Goal: Task Accomplishment & Management: Complete application form

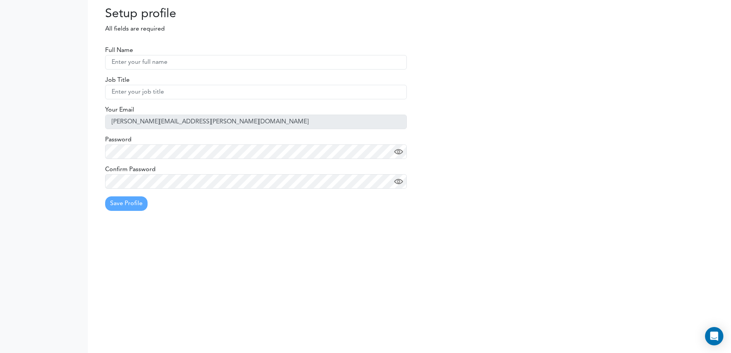
click at [150, 60] on input "text" at bounding box center [256, 62] width 302 height 15
type input "Justin"
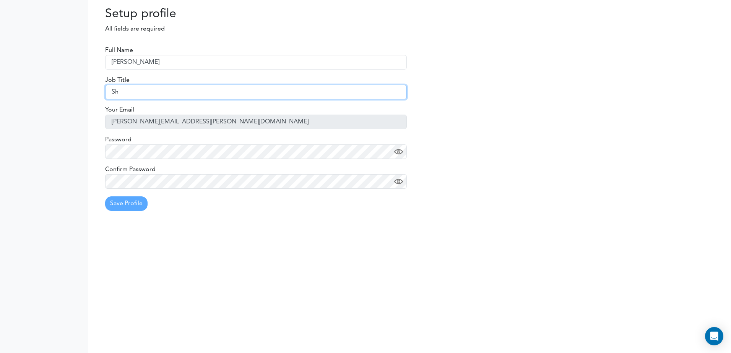
type input "S"
type input "General Manager"
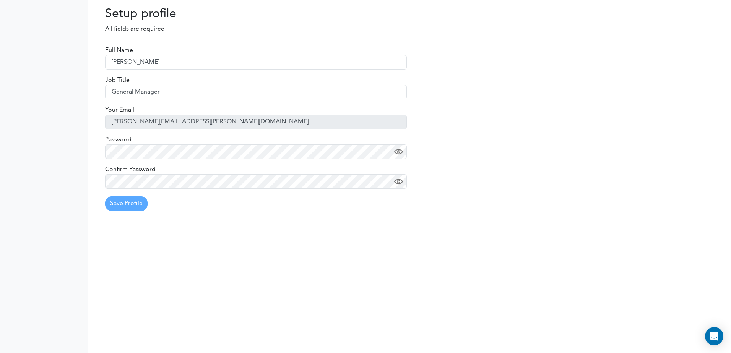
click at [192, 143] on div "Password" at bounding box center [256, 147] width 302 height 24
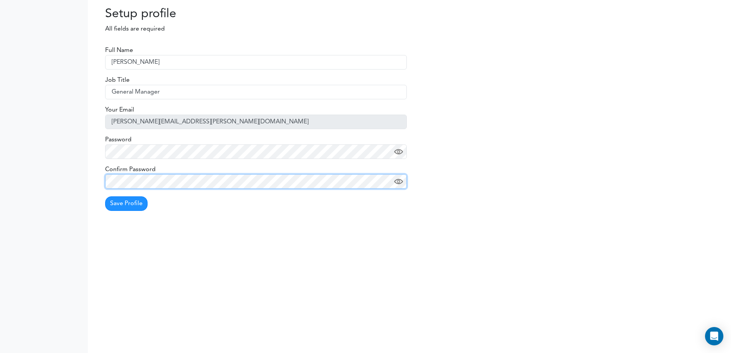
click at [29, 161] on body "Setting Settings Profile Preferences Update Availability Sync Calendar" at bounding box center [365, 176] width 731 height 353
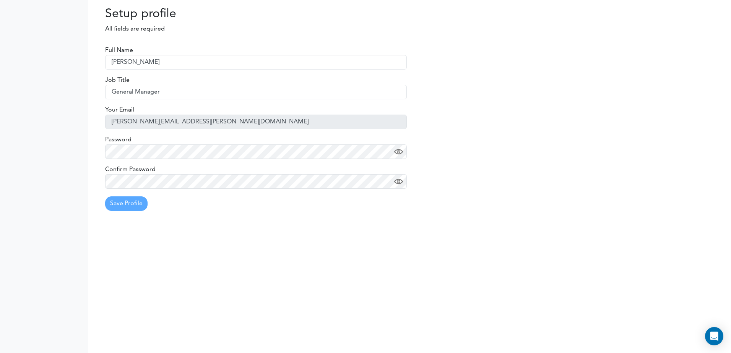
click at [400, 155] on img at bounding box center [398, 152] width 9 height 9
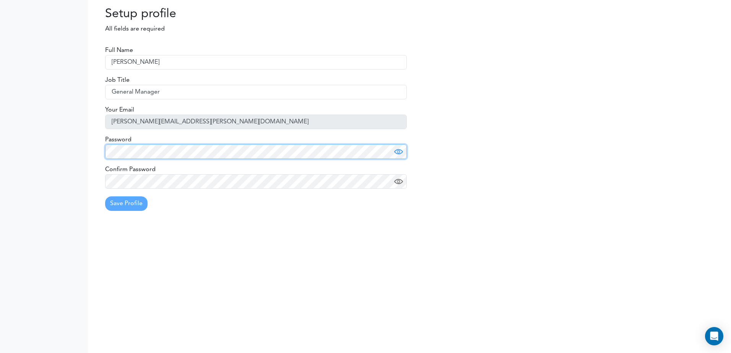
click at [0, 119] on html "Setting Settings Profile Preferences Update Availability Sync Calendar" at bounding box center [365, 176] width 731 height 353
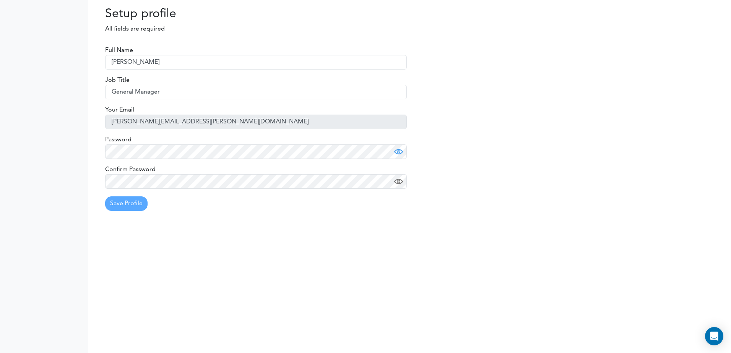
drag, startPoint x: 32, startPoint y: 145, endPoint x: 83, endPoint y: 166, distance: 55.9
click at [32, 145] on div at bounding box center [44, 176] width 88 height 353
click at [394, 186] on img at bounding box center [398, 181] width 9 height 9
click at [126, 198] on button "Save Profile" at bounding box center [126, 204] width 42 height 15
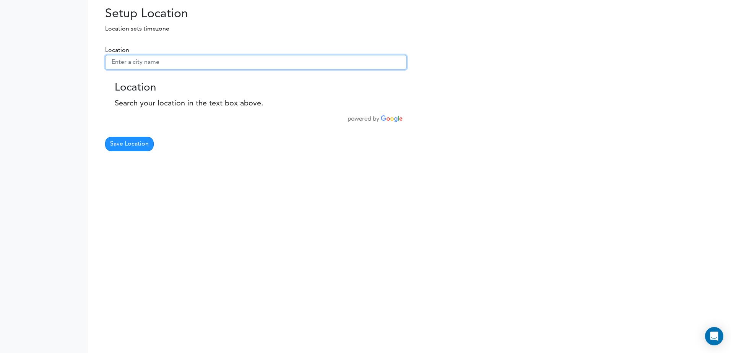
click at [177, 67] on input "text" at bounding box center [256, 62] width 302 height 15
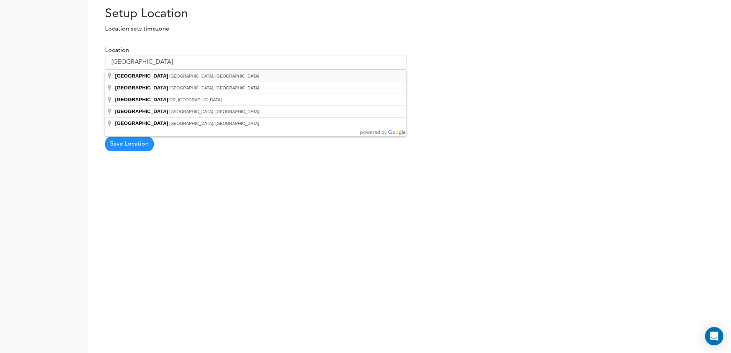
type input "[GEOGRAPHIC_DATA], [GEOGRAPHIC_DATA], [GEOGRAPHIC_DATA]"
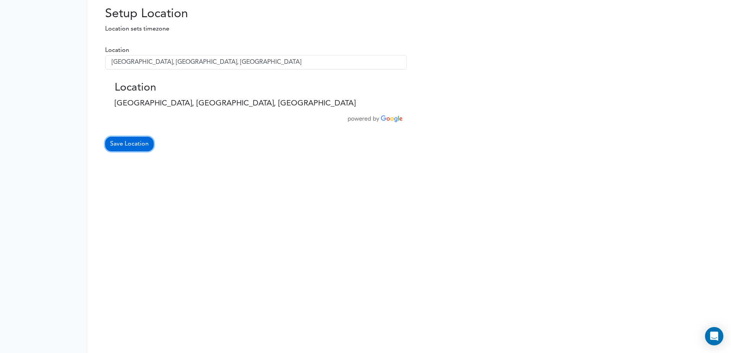
click at [131, 146] on button "Save Location" at bounding box center [129, 144] width 49 height 15
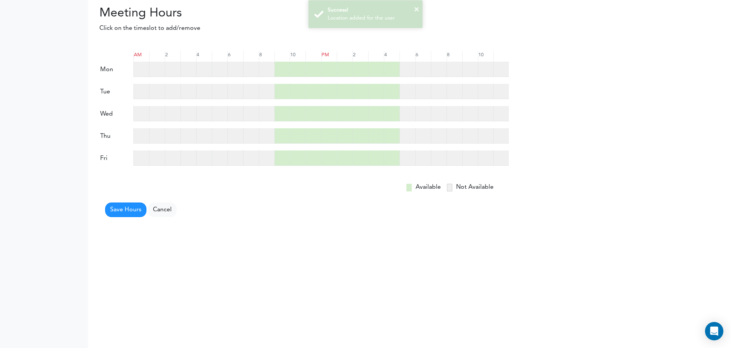
click at [422, 182] on label "Available" at bounding box center [423, 186] width 35 height 9
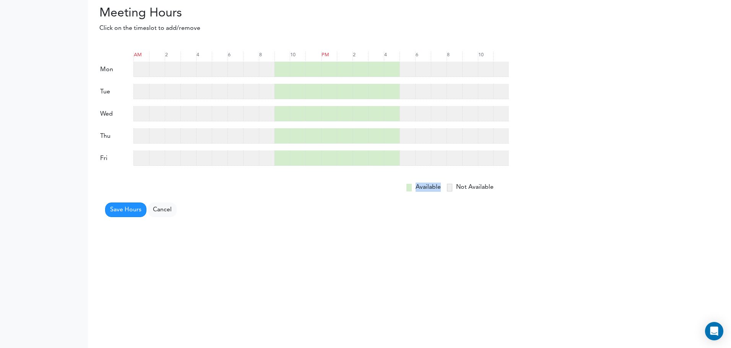
click at [422, 183] on label "Available" at bounding box center [423, 186] width 35 height 9
drag, startPoint x: 422, startPoint y: 183, endPoint x: 473, endPoint y: 188, distance: 51.9
click at [473, 188] on label "Not Available" at bounding box center [469, 186] width 47 height 9
click at [278, 55] on div at bounding box center [282, 54] width 15 height 7
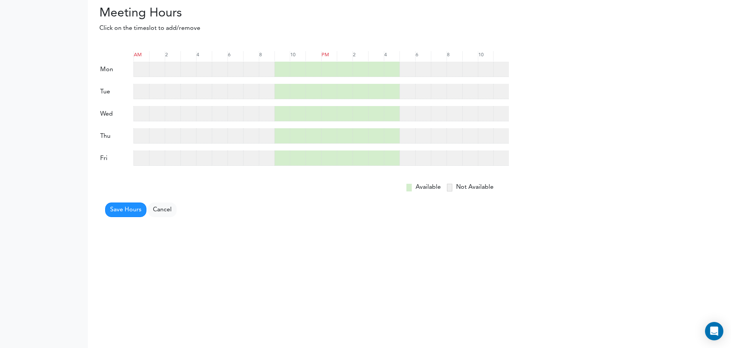
click at [293, 63] on div at bounding box center [298, 69] width 16 height 15
click at [279, 63] on div at bounding box center [283, 69] width 16 height 15
click at [320, 68] on div at bounding box center [314, 69] width 16 height 15
click at [314, 68] on div at bounding box center [321, 69] width 376 height 15
click at [281, 68] on div at bounding box center [283, 69] width 16 height 15
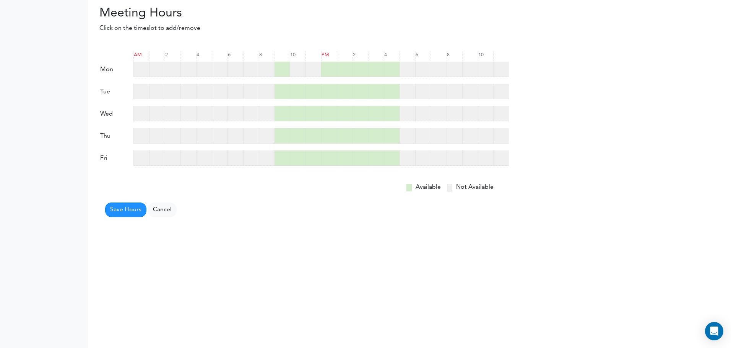
click at [249, 66] on div at bounding box center [251, 69] width 16 height 15
click at [280, 64] on div at bounding box center [283, 69] width 16 height 15
click at [291, 75] on div at bounding box center [298, 69] width 16 height 15
click at [449, 187] on span at bounding box center [449, 188] width 5 height 8
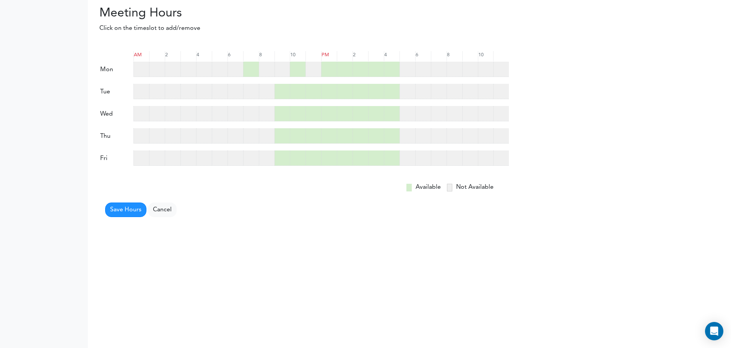
drag, startPoint x: 449, startPoint y: 187, endPoint x: 422, endPoint y: 183, distance: 27.5
click at [422, 183] on label "Available" at bounding box center [423, 186] width 35 height 9
drag, startPoint x: 417, startPoint y: 182, endPoint x: 274, endPoint y: 136, distance: 150.3
click at [416, 182] on label "Available" at bounding box center [423, 186] width 35 height 9
drag, startPoint x: 229, startPoint y: 73, endPoint x: 276, endPoint y: 58, distance: 49.5
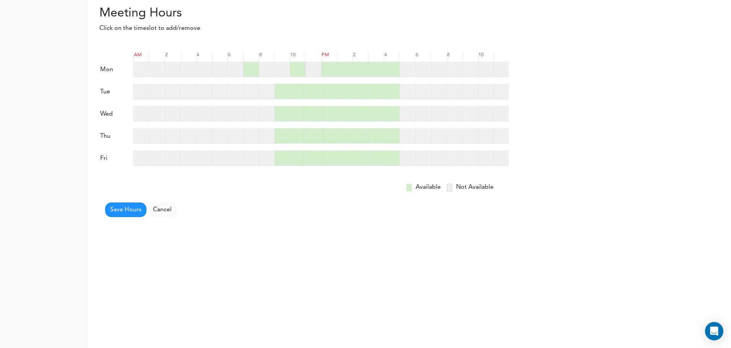
click at [276, 58] on div at bounding box center [282, 54] width 15 height 7
click at [264, 65] on div at bounding box center [267, 69] width 16 height 15
drag, startPoint x: 660, startPoint y: 0, endPoint x: 493, endPoint y: 20, distance: 169.0
click at [493, 20] on div "Processing... Please wait." at bounding box center [432, 15] width 263 height 18
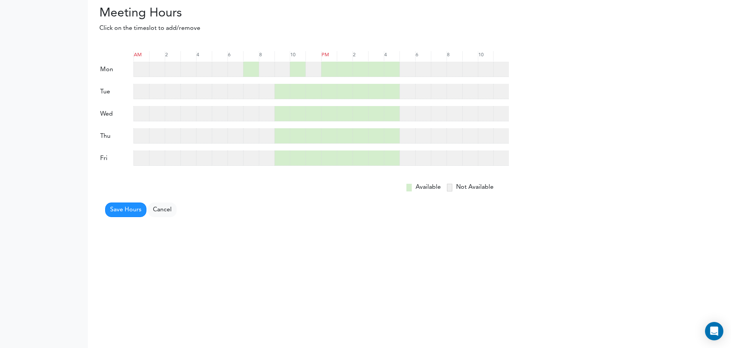
click at [322, 213] on div "Save Hours Cancel" at bounding box center [304, 209] width 410 height 16
drag, startPoint x: 322, startPoint y: 213, endPoint x: 661, endPoint y: 28, distance: 386.2
click at [658, 32] on div "Click on the timeslot to add/remove" at bounding box center [409, 28] width 643 height 9
click at [260, 62] on div at bounding box center [267, 69] width 16 height 15
click at [268, 63] on div at bounding box center [267, 69] width 16 height 15
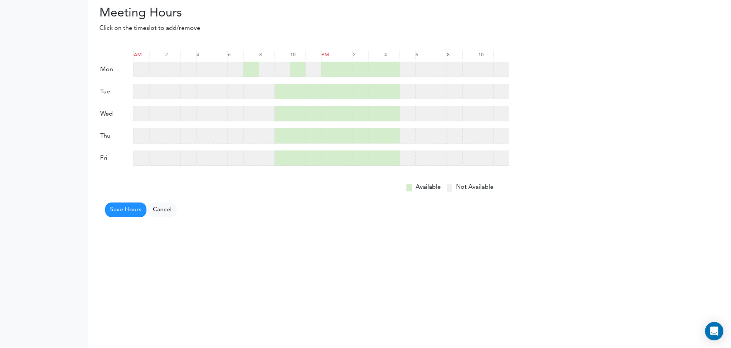
click at [288, 63] on div at bounding box center [283, 69] width 16 height 15
click at [346, 70] on div at bounding box center [345, 69] width 16 height 15
click at [440, 68] on div at bounding box center [439, 69] width 16 height 15
click at [441, 68] on div at bounding box center [439, 69] width 16 height 15
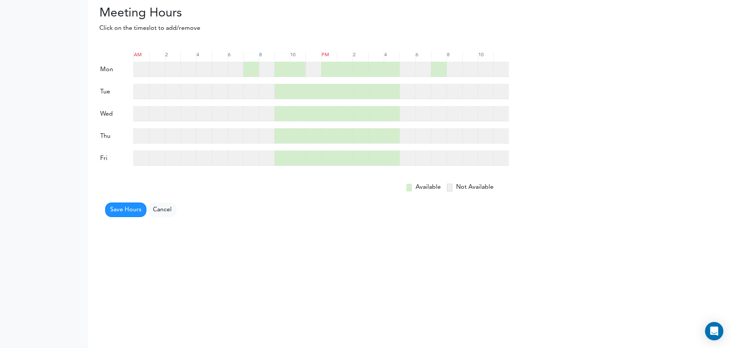
click at [444, 67] on div at bounding box center [439, 69] width 16 height 15
drag, startPoint x: 446, startPoint y: 71, endPoint x: 446, endPoint y: 98, distance: 27.2
click at [446, 98] on form "AM 2 4 6 8 10 PM 2" at bounding box center [304, 131] width 410 height 172
drag, startPoint x: 446, startPoint y: 98, endPoint x: 444, endPoint y: 192, distance: 94.5
click at [444, 190] on div "Available Not Available" at bounding box center [366, 186] width 273 height 9
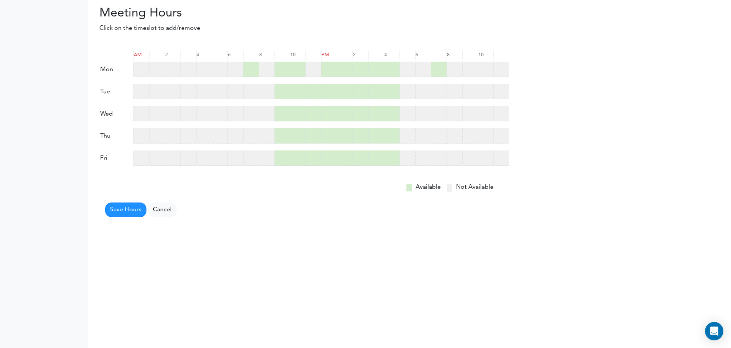
click at [445, 188] on div "Available Not Available" at bounding box center [366, 186] width 273 height 9
drag, startPoint x: 448, startPoint y: 187, endPoint x: 244, endPoint y: 65, distance: 237.7
click at [447, 187] on span at bounding box center [449, 188] width 5 height 8
drag, startPoint x: 210, startPoint y: 39, endPoint x: 454, endPoint y: 100, distance: 250.8
click at [454, 100] on div "Meeting Hours Processing... Please wait. Click on the timeslot to add/remove AM…" at bounding box center [365, 174] width 731 height 348
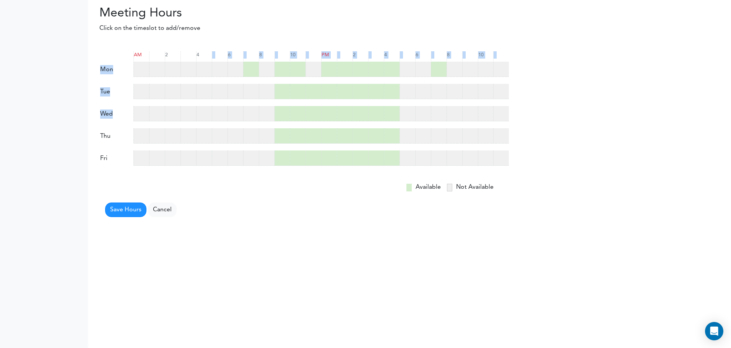
drag, startPoint x: 454, startPoint y: 100, endPoint x: 305, endPoint y: 86, distance: 149.0
click at [305, 86] on div at bounding box center [298, 91] width 16 height 15
click at [307, 93] on div at bounding box center [314, 91] width 16 height 15
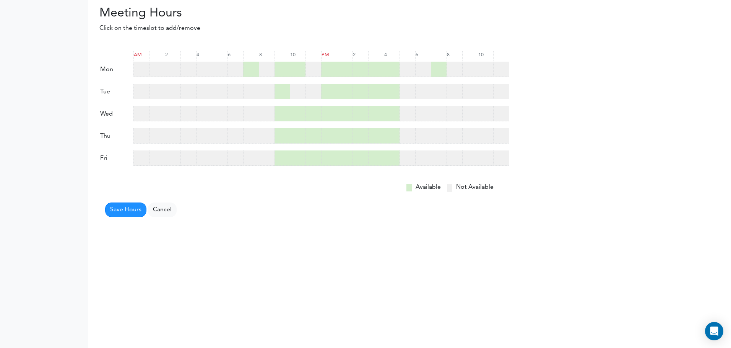
click at [312, 91] on div at bounding box center [314, 91] width 16 height 15
drag, startPoint x: 312, startPoint y: 91, endPoint x: 292, endPoint y: 90, distance: 19.9
click at [292, 90] on div at bounding box center [298, 91] width 16 height 15
click at [292, 89] on div at bounding box center [298, 91] width 16 height 15
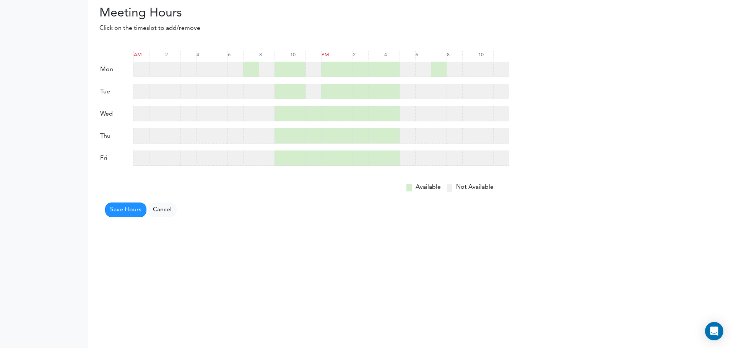
click at [292, 89] on div at bounding box center [298, 91] width 16 height 15
click at [155, 211] on link "Cancel" at bounding box center [162, 209] width 29 height 15
click at [280, 71] on div at bounding box center [283, 69] width 16 height 15
click at [281, 62] on div at bounding box center [283, 69] width 16 height 15
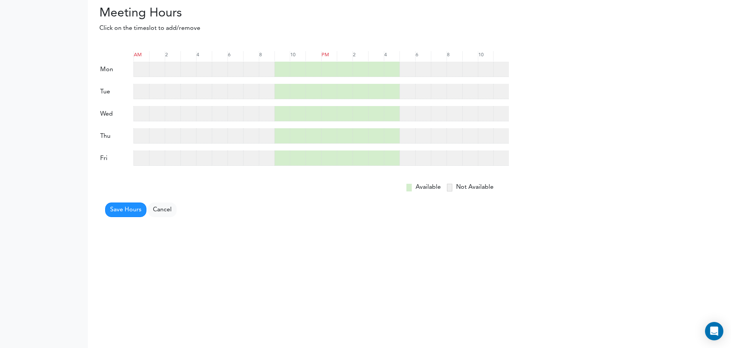
click at [281, 62] on div at bounding box center [283, 69] width 16 height 15
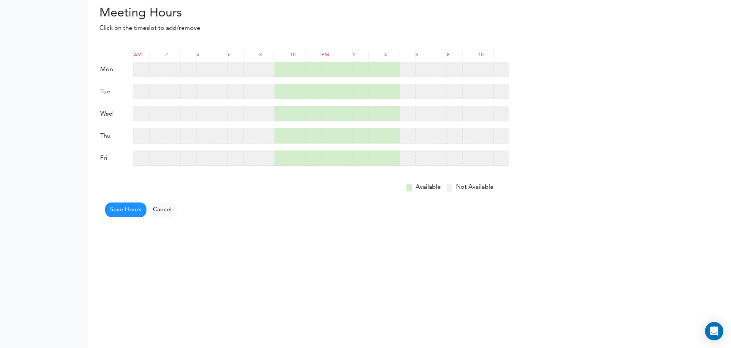
click at [281, 62] on div at bounding box center [283, 69] width 16 height 15
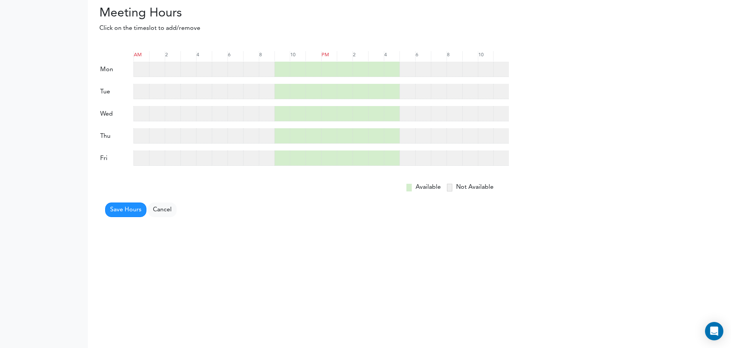
click at [281, 62] on div at bounding box center [283, 69] width 16 height 15
click at [119, 212] on button "Save Hours" at bounding box center [125, 209] width 41 height 15
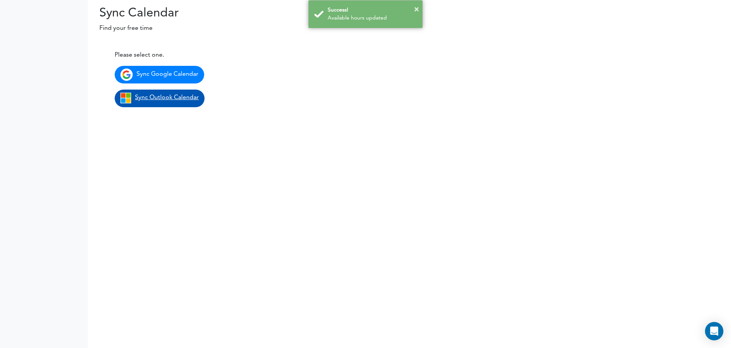
click at [163, 97] on span "Sync Outlook Calendar" at bounding box center [167, 97] width 64 height 6
